Goal: Contribute content

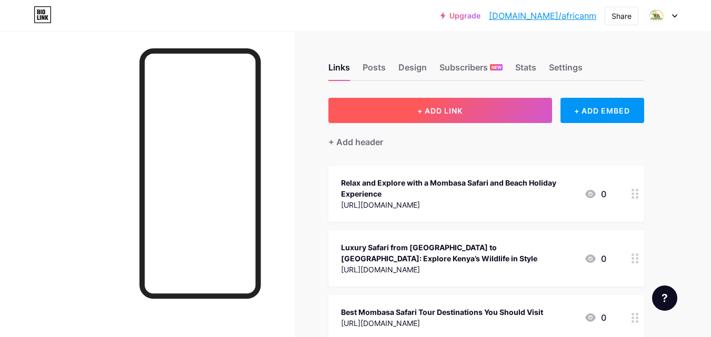
click at [433, 100] on button "+ ADD LINK" at bounding box center [440, 110] width 224 height 25
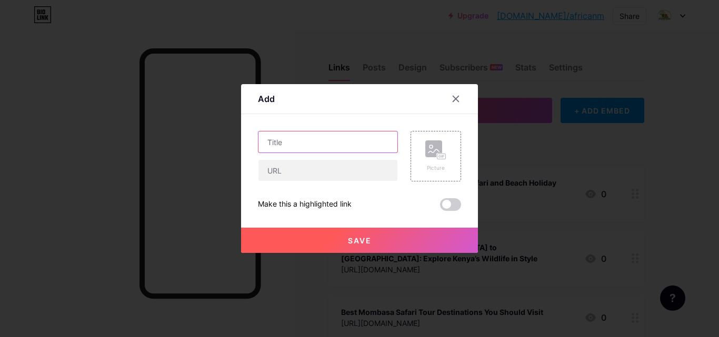
click at [312, 145] on input "text" at bounding box center [327, 142] width 139 height 21
paste input "Romantic Kenya Safari Mombasa Escapes for Couples"
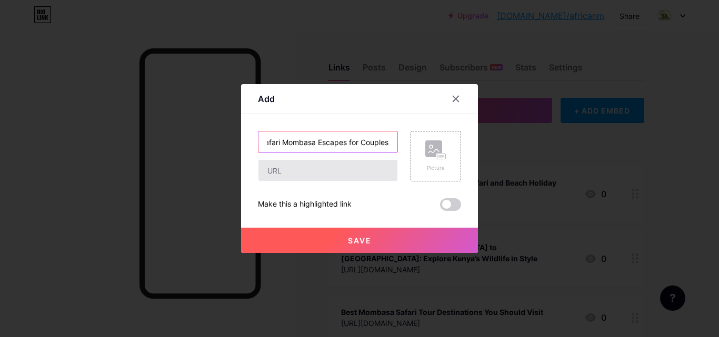
type input "Romantic Kenya Safari Mombasa Escapes for Couples"
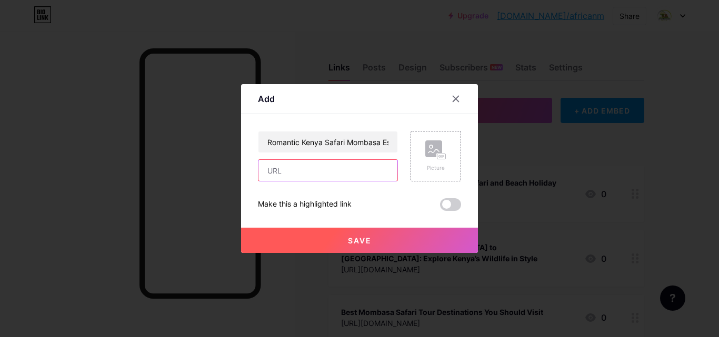
click at [277, 172] on input "text" at bounding box center [327, 170] width 139 height 21
paste input "[URL][DOMAIN_NAME]"
type input "[URL][DOMAIN_NAME]"
click at [248, 180] on div "Add Content YouTube Play YouTube video without leaving your page. ADD Vimeo Pla…" at bounding box center [359, 168] width 237 height 169
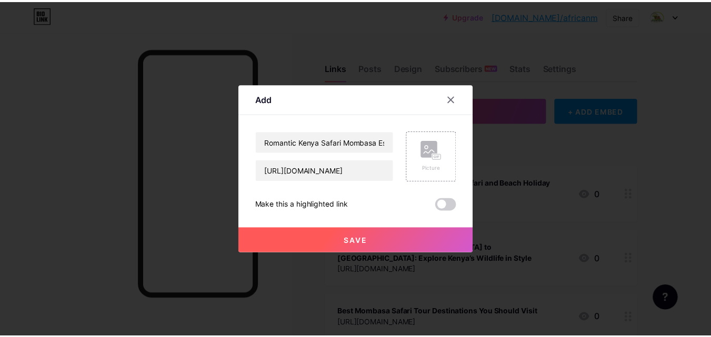
scroll to position [0, 0]
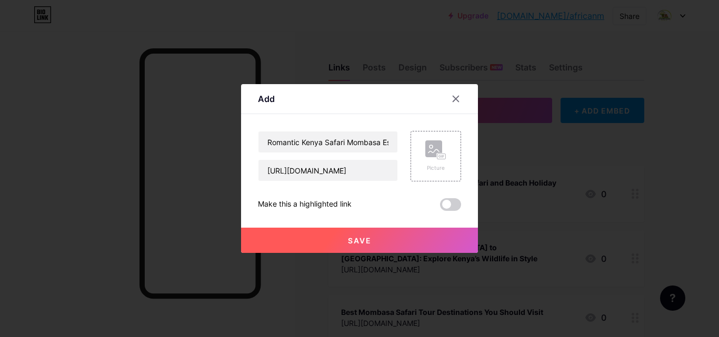
click at [371, 246] on button "Save" at bounding box center [359, 240] width 237 height 25
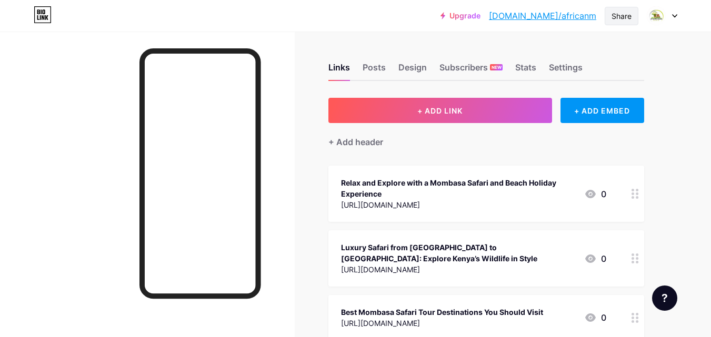
click at [626, 15] on div "Share" at bounding box center [621, 16] width 20 height 11
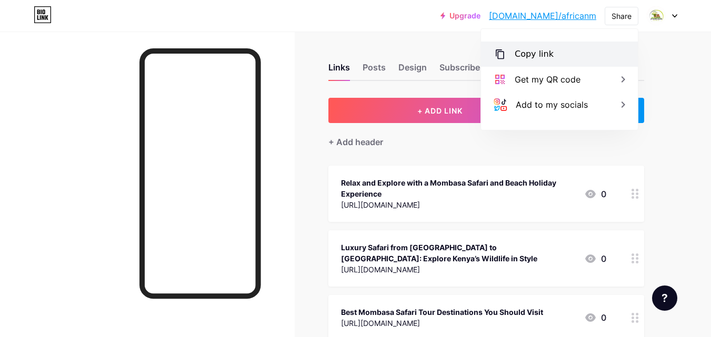
click at [538, 55] on div "Copy link" at bounding box center [534, 54] width 39 height 13
